Goal: Check status: Check status

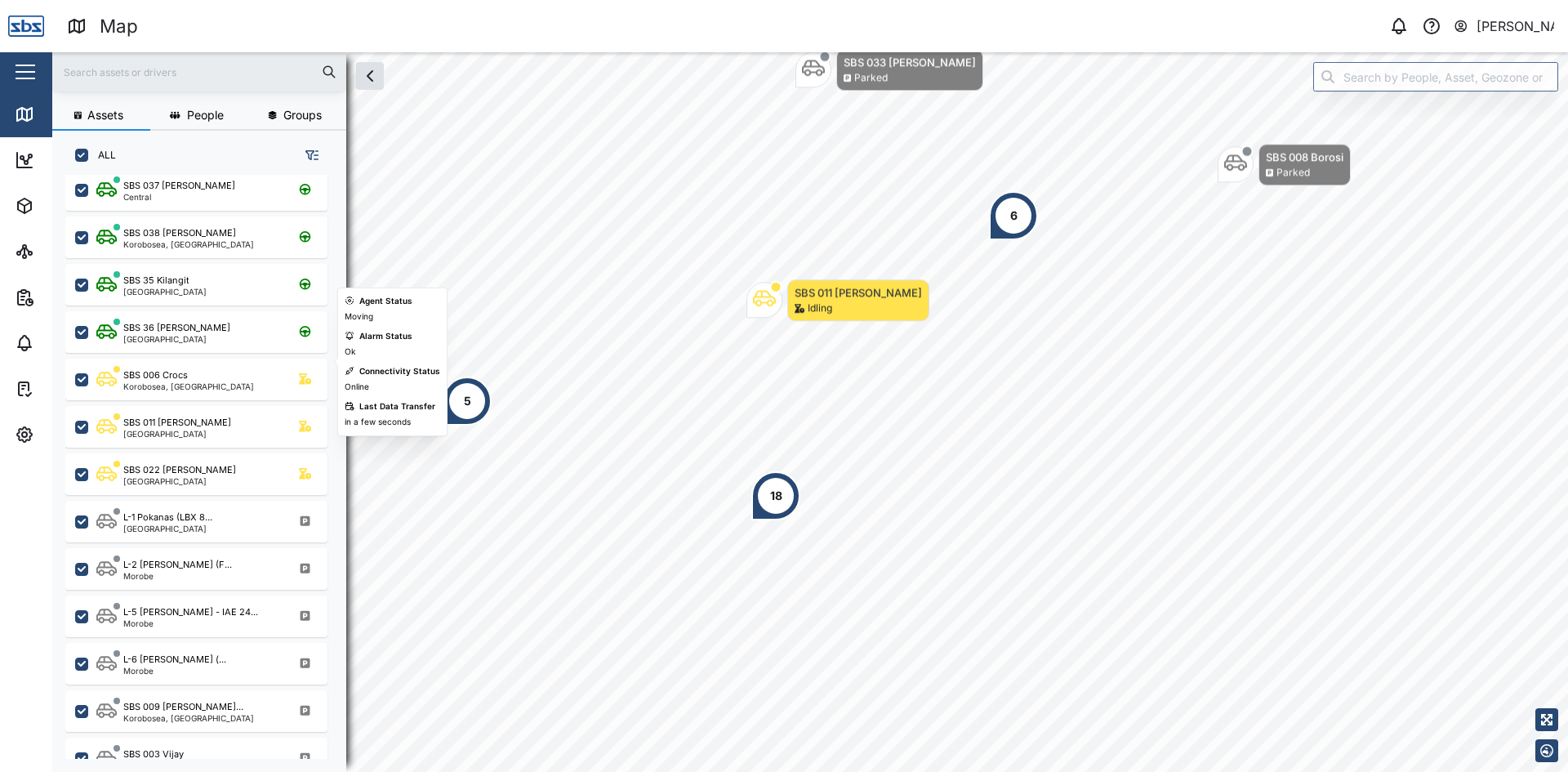
scroll to position [653, 0]
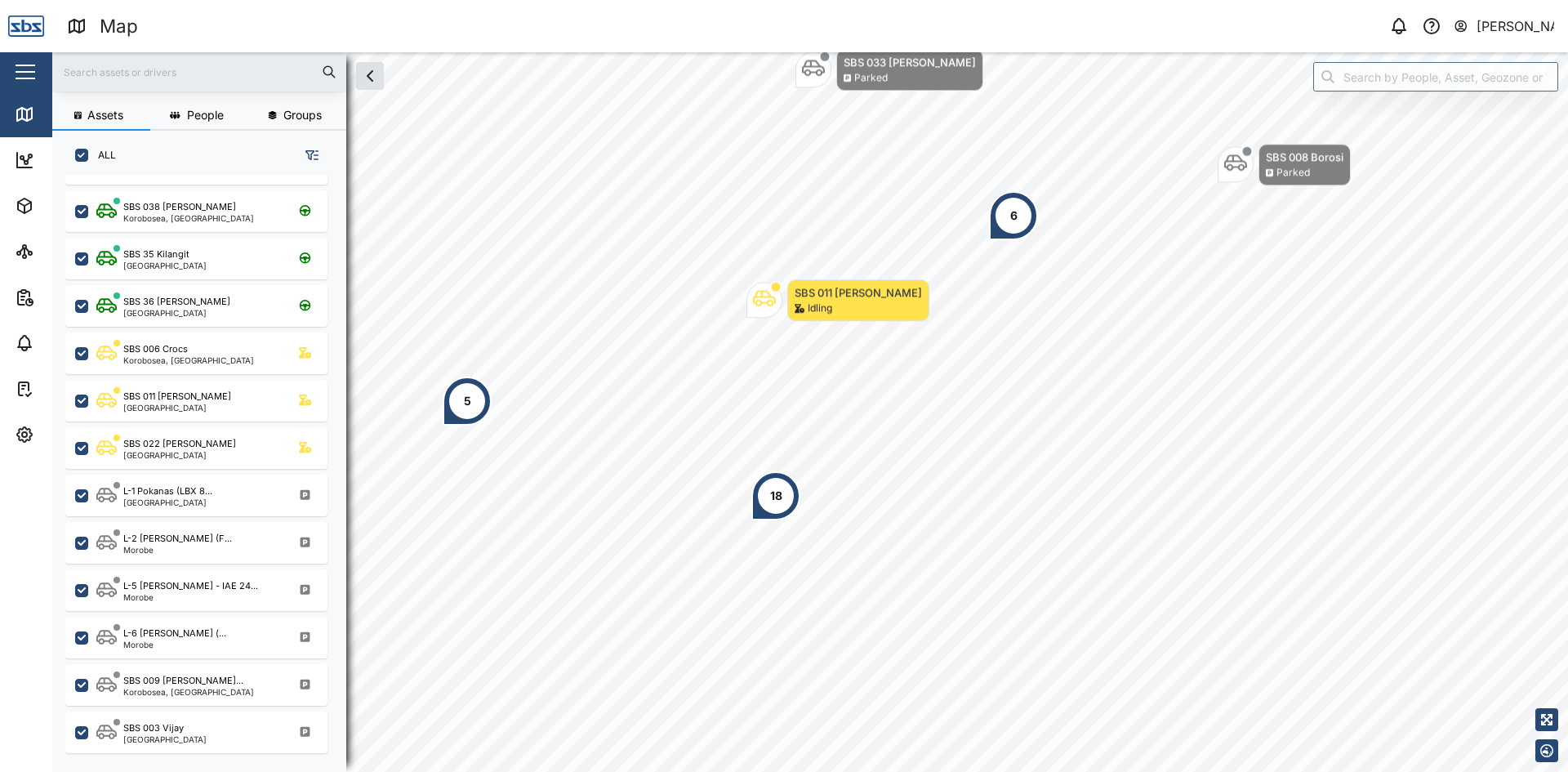
click at [163, 70] on input "text" at bounding box center [199, 71] width 274 height 25
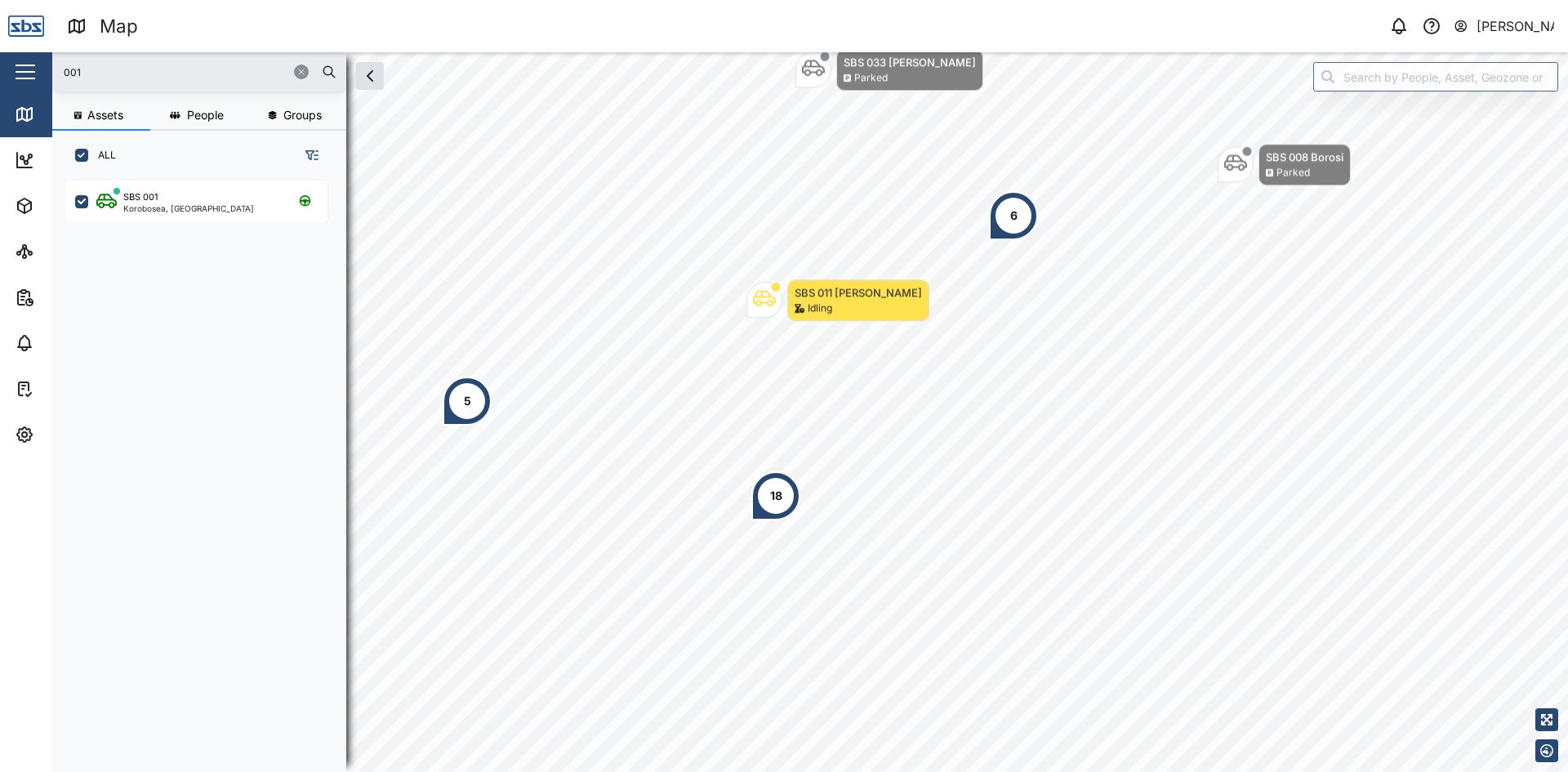
scroll to position [0, 0]
type input "001"
click at [154, 205] on div "Korobosea, [GEOGRAPHIC_DATA]" at bounding box center [188, 207] width 131 height 8
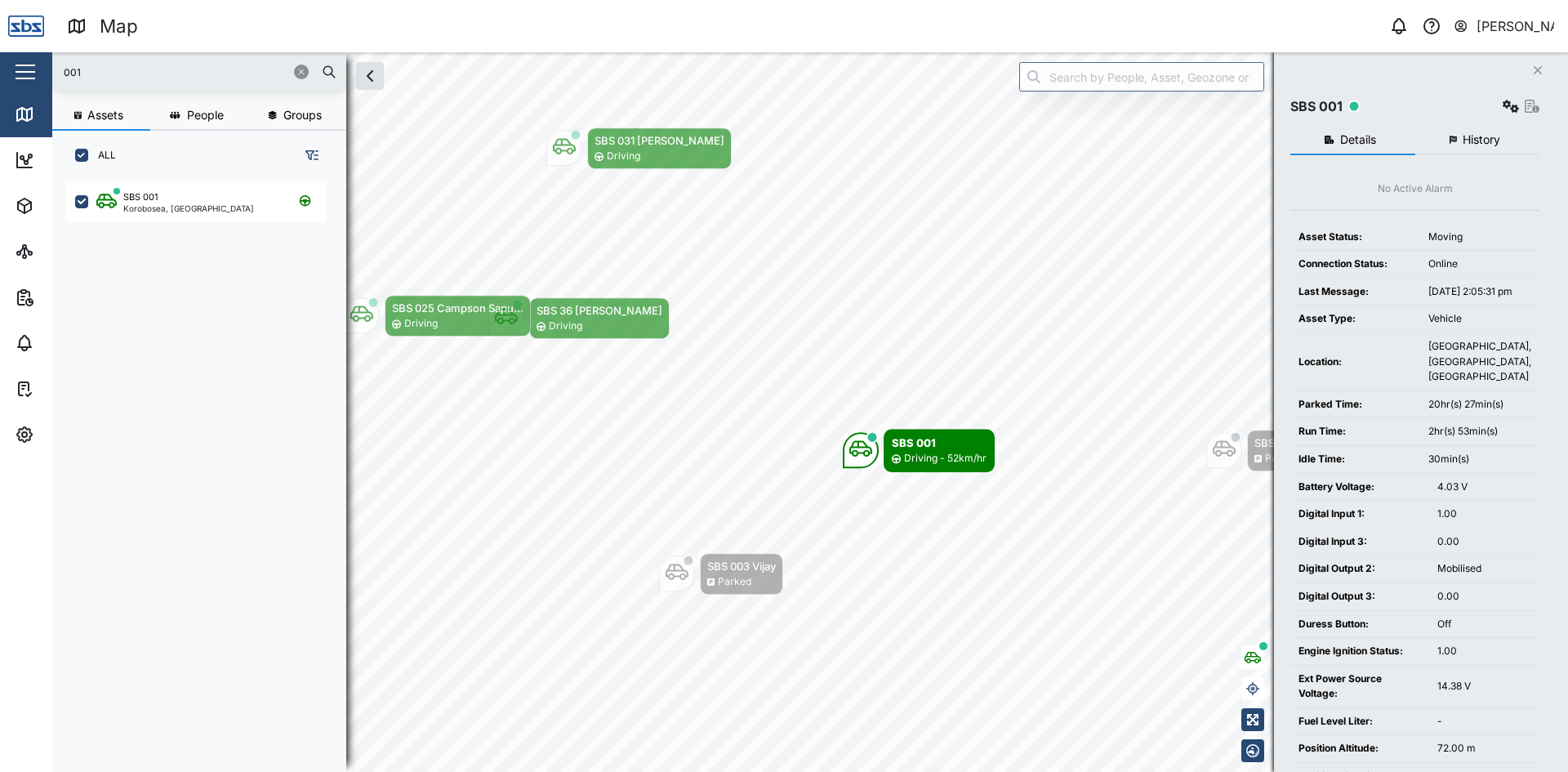
click at [1463, 143] on span "History" at bounding box center [1481, 140] width 37 height 12
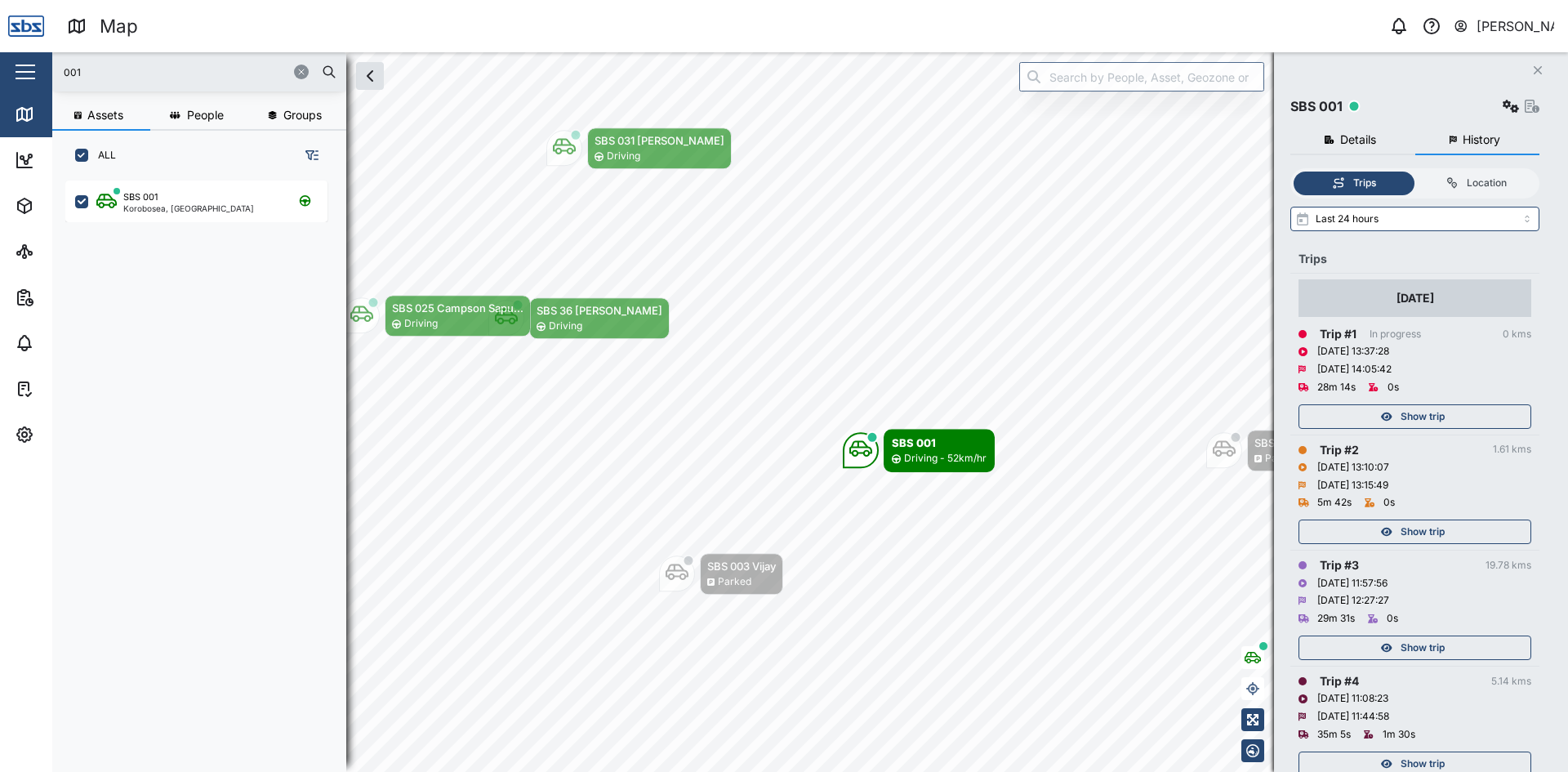
click at [1419, 416] on span "Show trip" at bounding box center [1423, 416] width 44 height 23
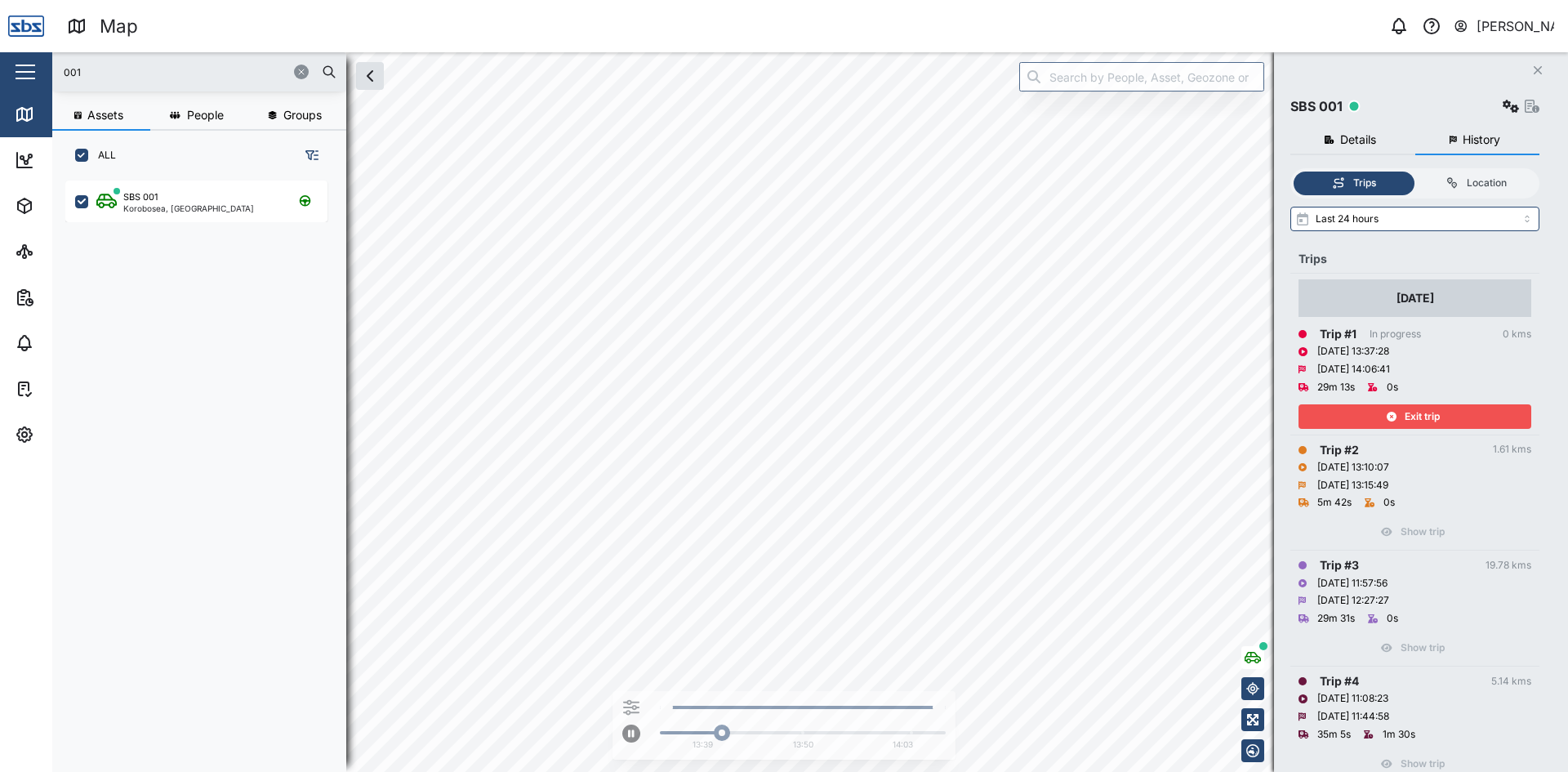
click at [1407, 411] on span "Exit trip" at bounding box center [1422, 416] width 35 height 23
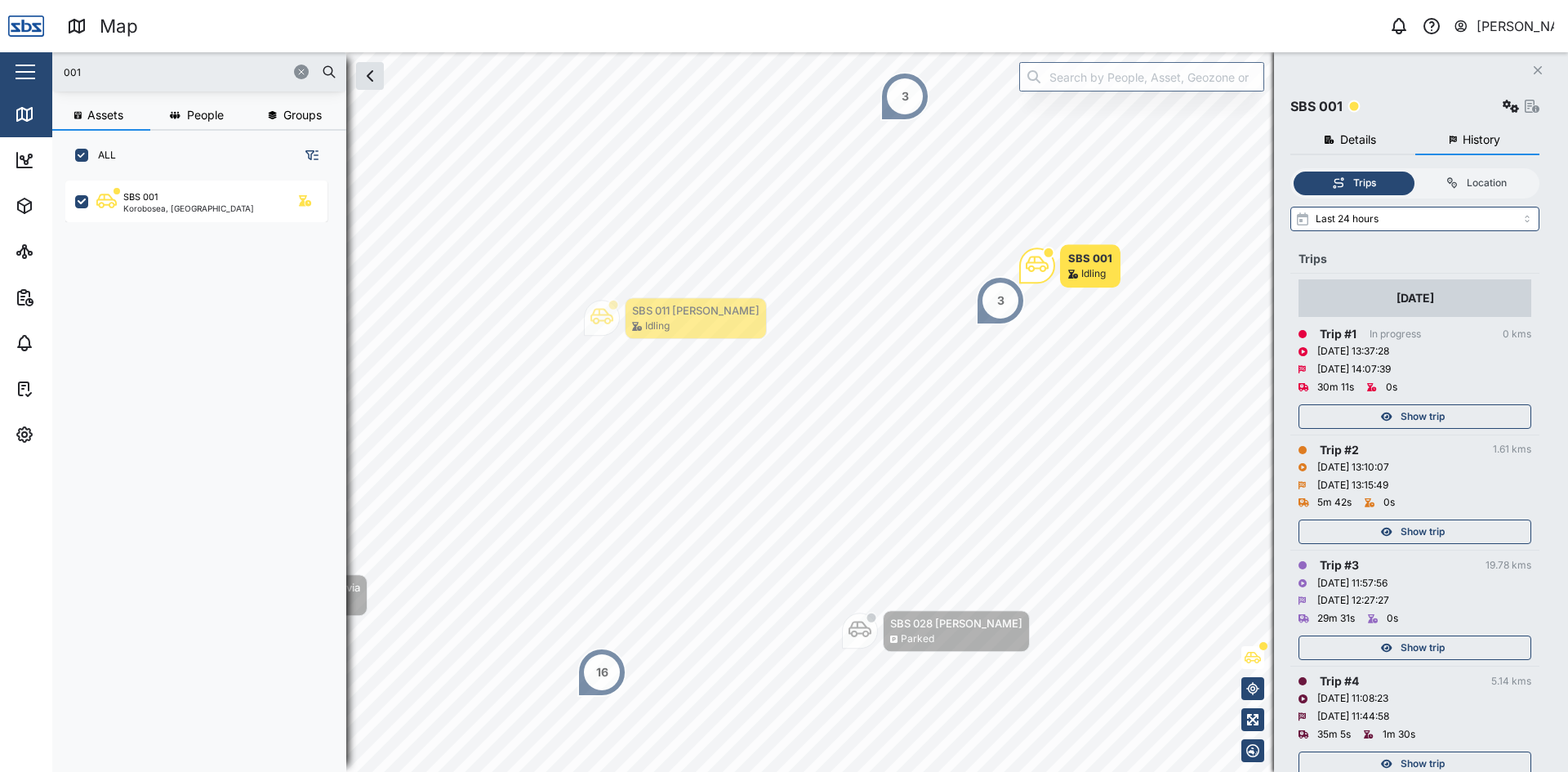
click at [304, 68] on icon "button" at bounding box center [301, 71] width 10 height 10
